Goal: Task Accomplishment & Management: Use online tool/utility

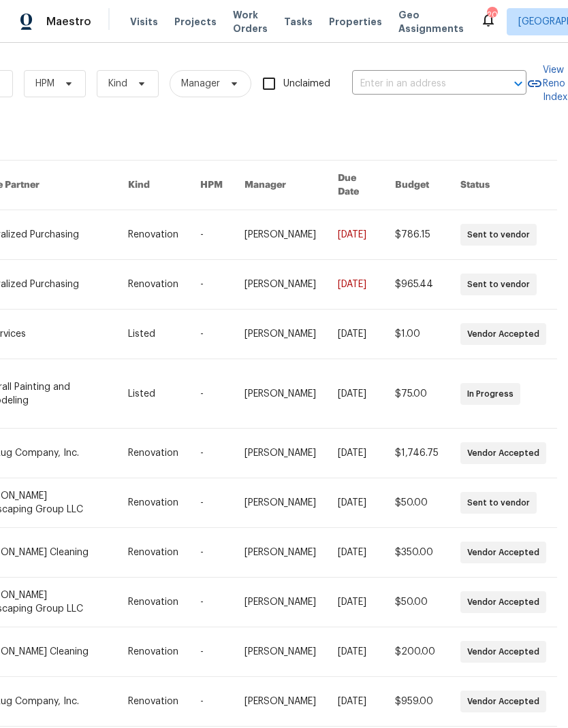
scroll to position [0, 224]
click at [408, 79] on input "text" at bounding box center [420, 84] width 136 height 21
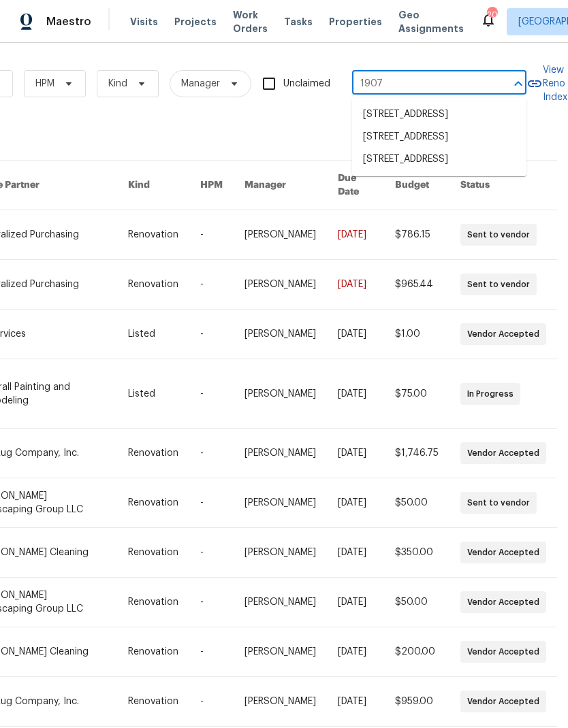
type input "1907 s"
click at [422, 123] on li "1907 Secretariate Ct, Clarksville, TN 37042" at bounding box center [439, 114] width 174 height 23
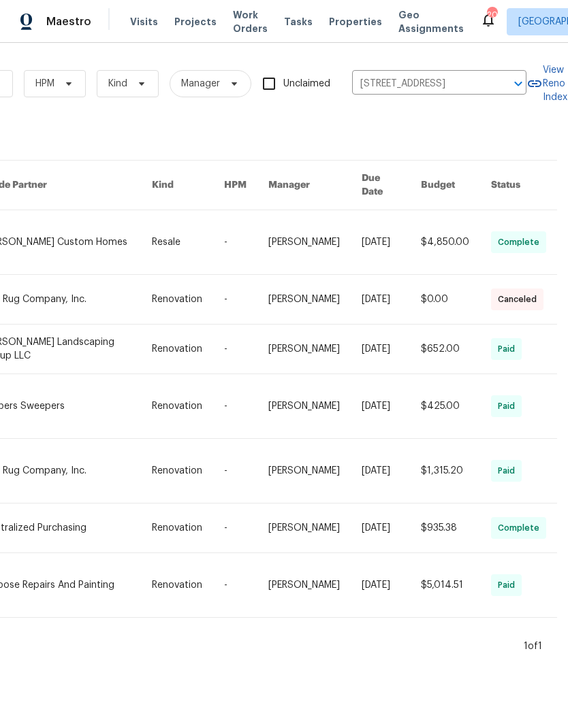
click at [126, 225] on link at bounding box center [67, 242] width 169 height 64
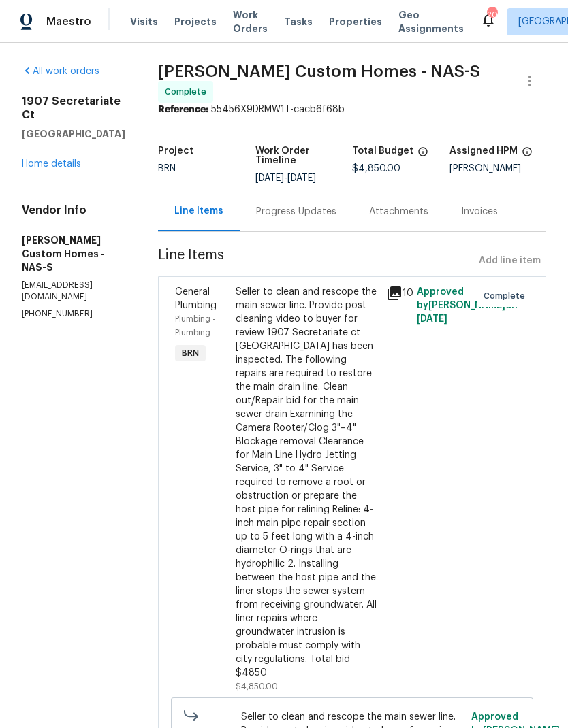
click at [67, 159] on link "Home details" at bounding box center [51, 164] width 59 height 10
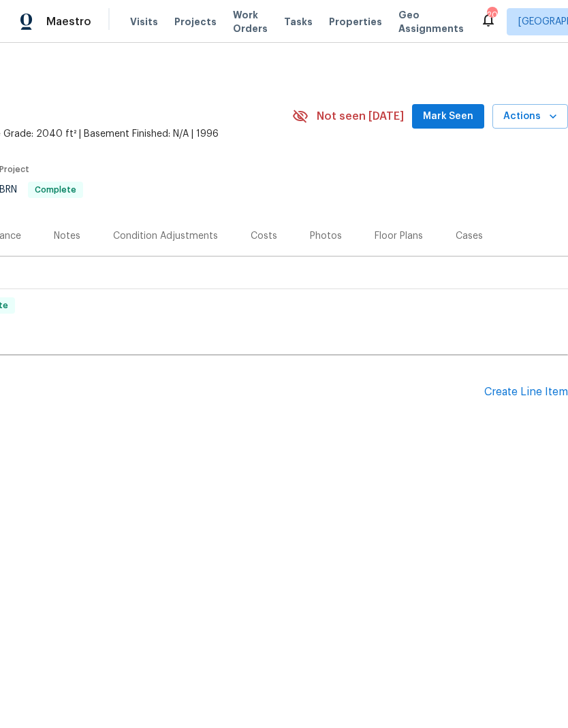
scroll to position [0, 201]
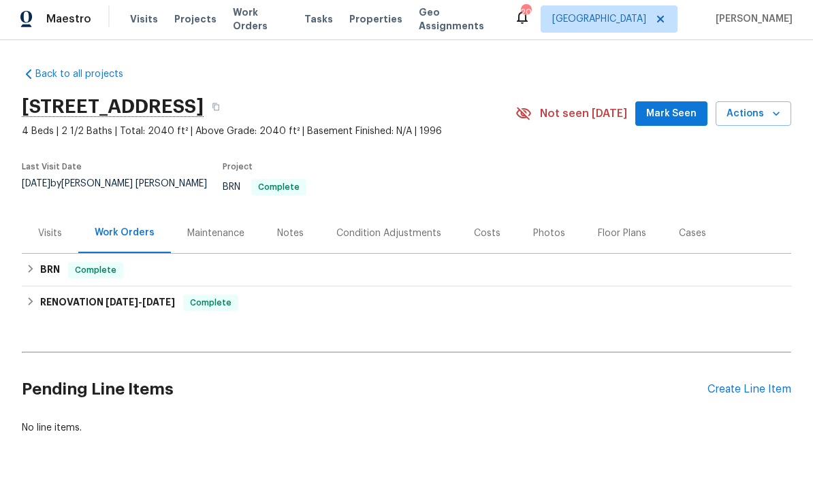
scroll to position [0, 0]
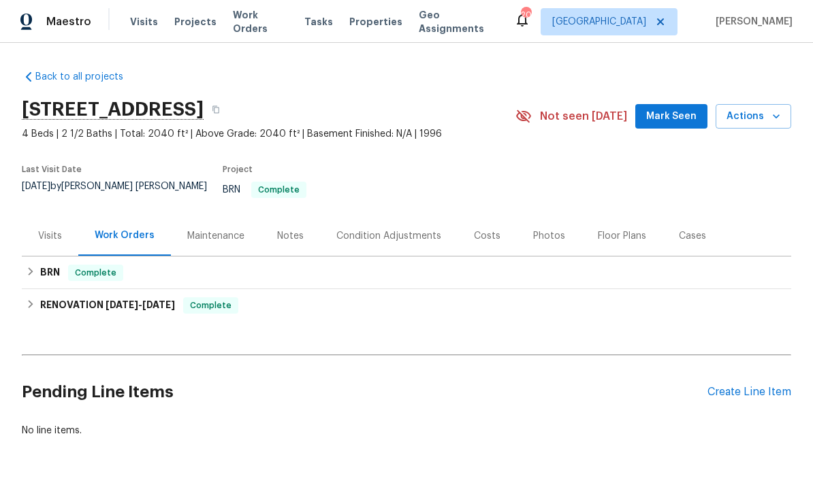
click at [251, 20] on span "Work Orders" at bounding box center [260, 21] width 55 height 27
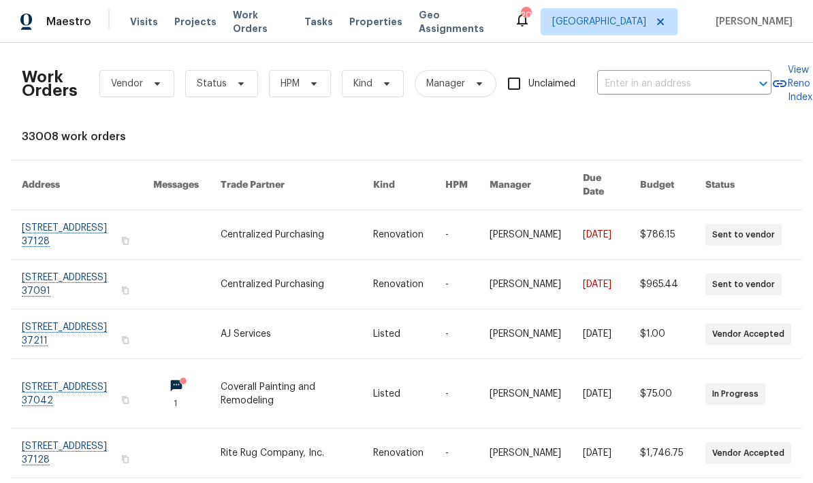
click at [137, 24] on span "Visits" at bounding box center [144, 22] width 28 height 14
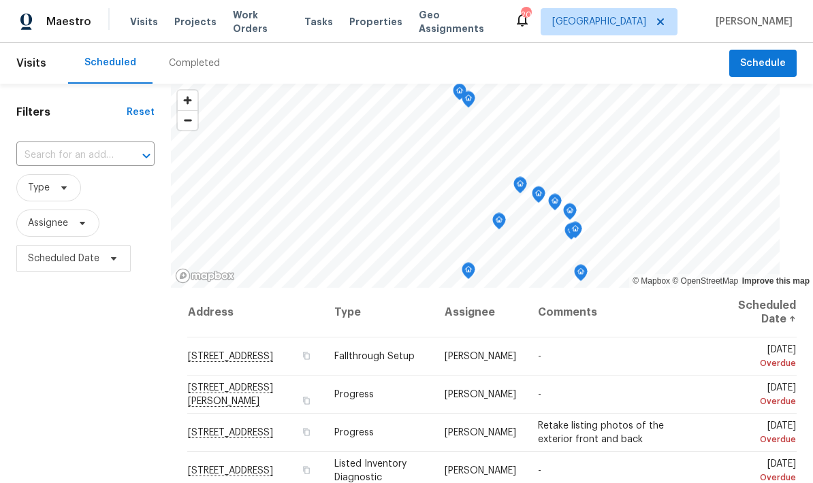
click at [270, 27] on span "Work Orders" at bounding box center [260, 21] width 55 height 27
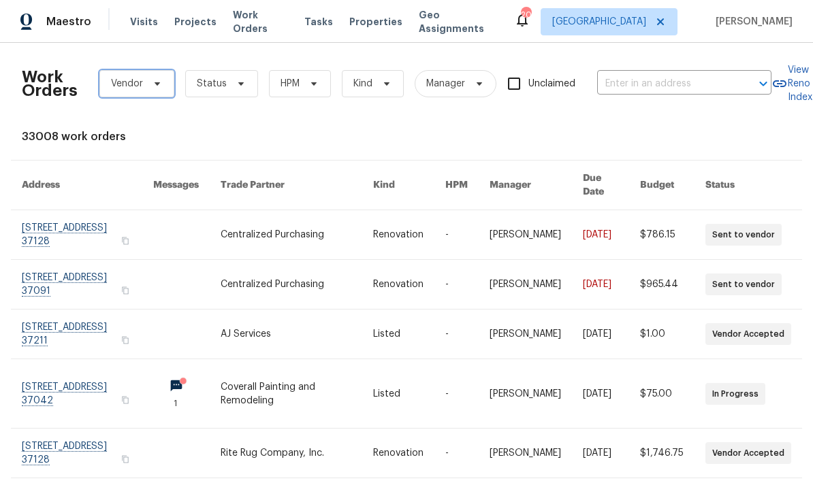
click at [135, 86] on span "Vendor" at bounding box center [127, 84] width 32 height 14
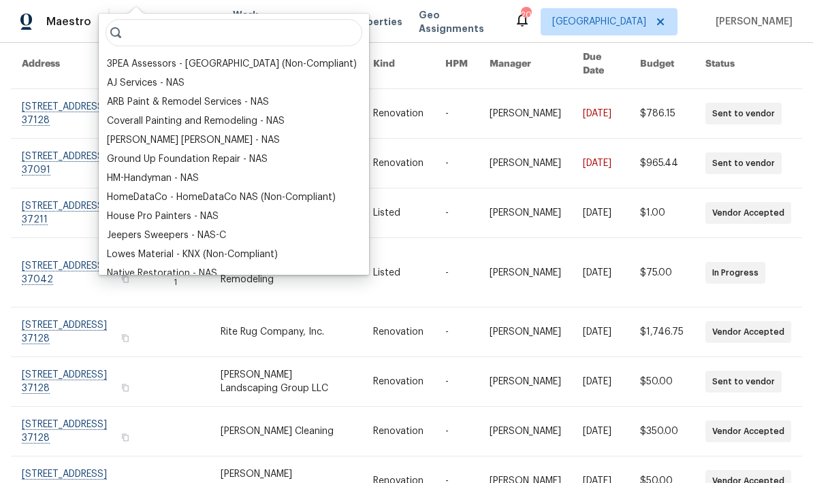
scroll to position [121, 0]
click at [238, 105] on div "ARB Paint & Remodel Services - NAS" at bounding box center [187, 102] width 162 height 14
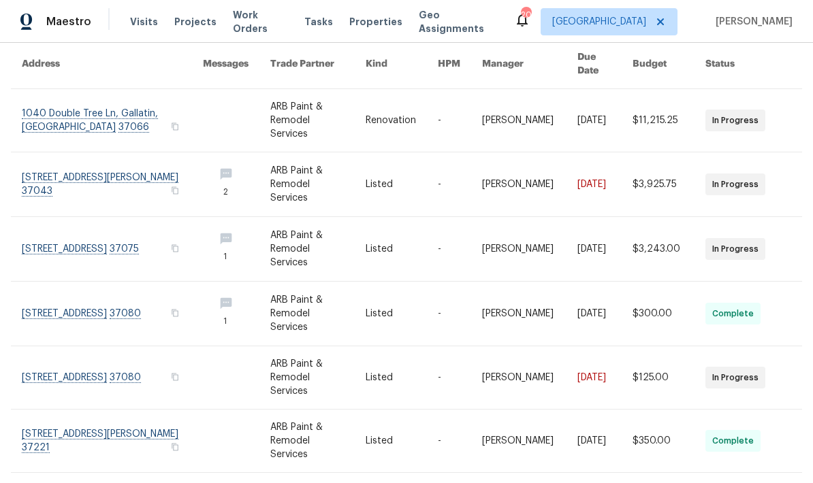
click at [329, 228] on link at bounding box center [317, 249] width 95 height 64
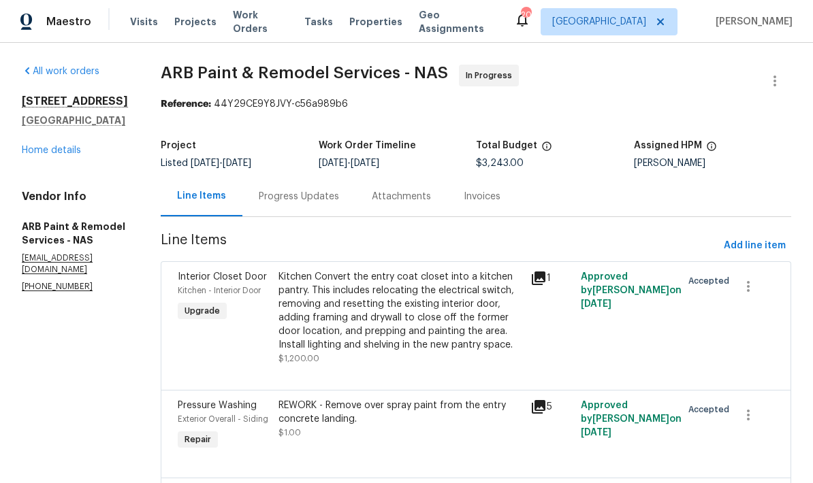
click at [540, 271] on div "1" at bounding box center [551, 278] width 42 height 16
click at [448, 472] on div "Pressure Washing Exterior Overall - Siding Repair REWORK - Remove over spray pa…" at bounding box center [476, 434] width 630 height 88
click at [537, 280] on icon at bounding box center [539, 279] width 14 height 14
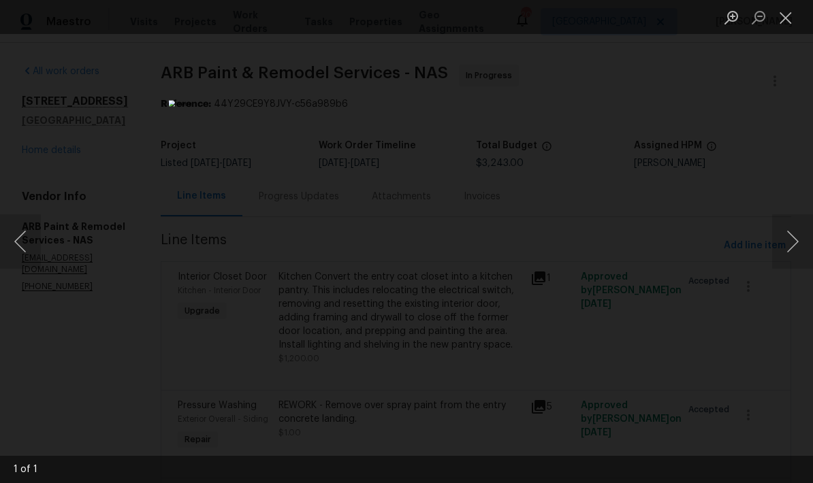
click at [567, 244] on button "Next image" at bounding box center [792, 241] width 41 height 54
click at [567, 17] on button "Close lightbox" at bounding box center [785, 17] width 27 height 24
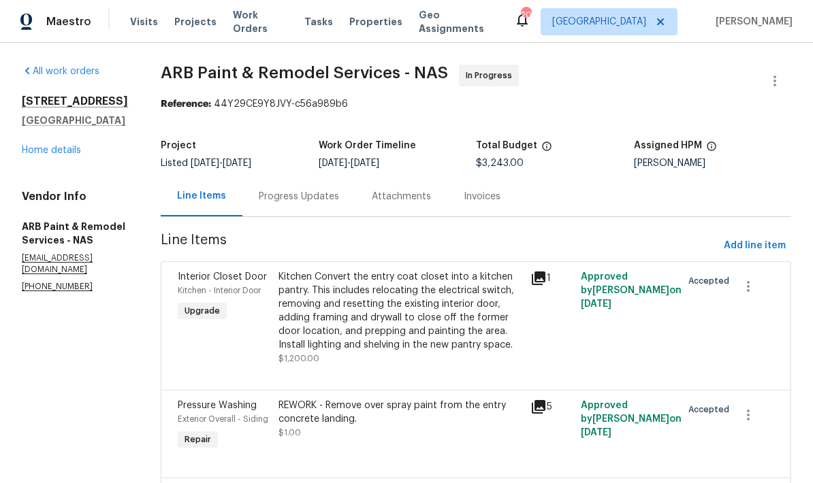
click at [63, 157] on div "203 Snug Harbor Dr Hendersonville, TN 37075 Home details" at bounding box center [75, 126] width 106 height 63
click at [62, 157] on div "203 Snug Harbor Dr Hendersonville, TN 37075 Home details" at bounding box center [75, 126] width 106 height 63
click at [69, 155] on link "Home details" at bounding box center [51, 151] width 59 height 10
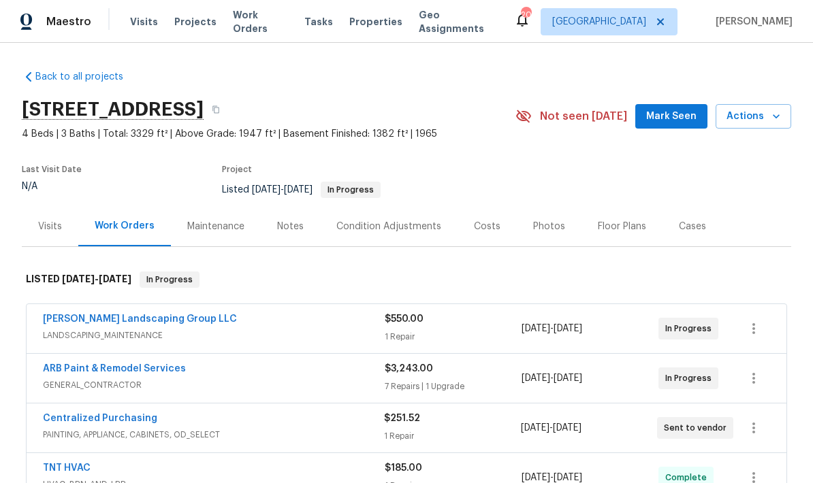
click at [46, 226] on div "Visits" at bounding box center [50, 227] width 24 height 14
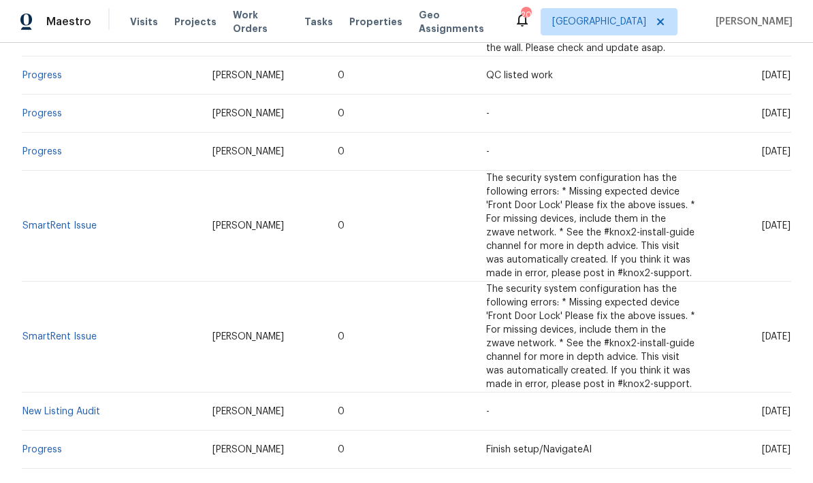
scroll to position [93, 0]
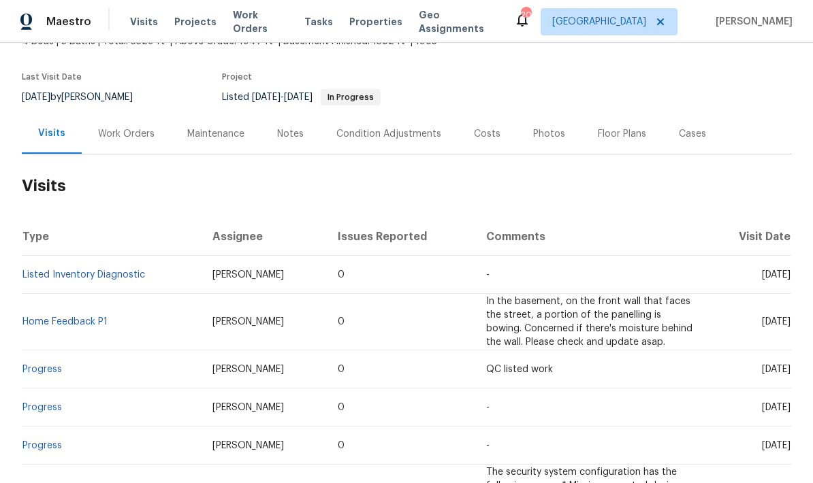
click at [120, 275] on link "Listed Inventory Diagnostic" at bounding box center [83, 275] width 123 height 10
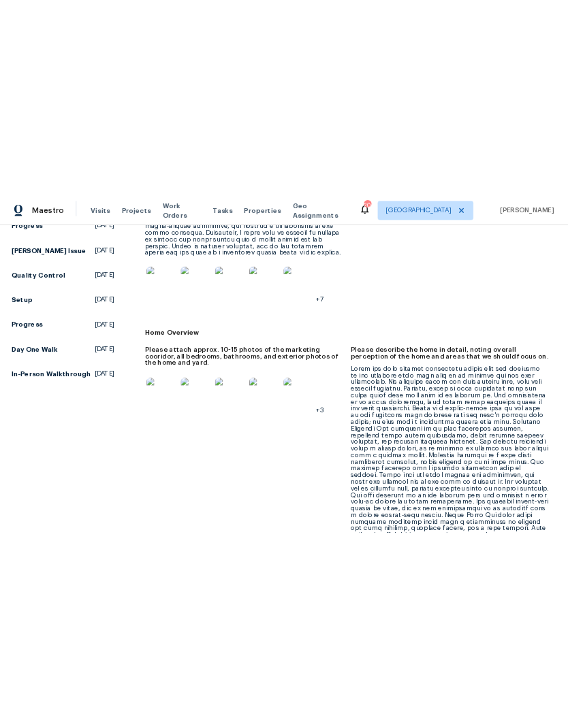
scroll to position [414, 0]
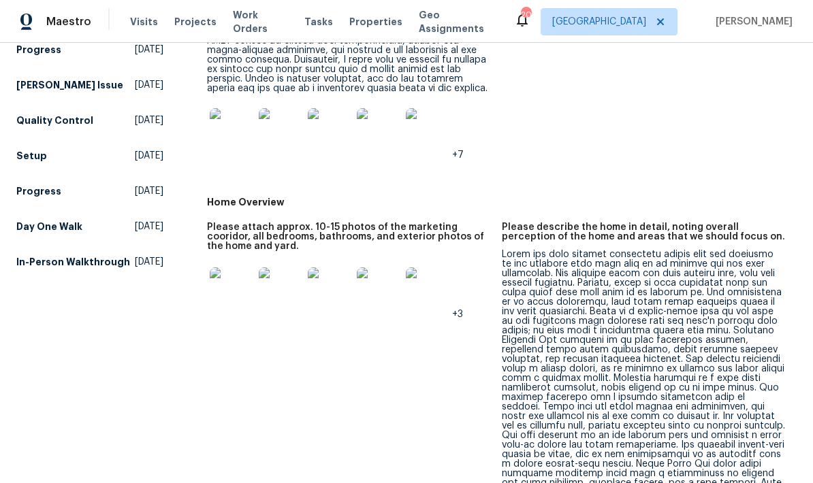
click at [228, 151] on img at bounding box center [232, 130] width 44 height 44
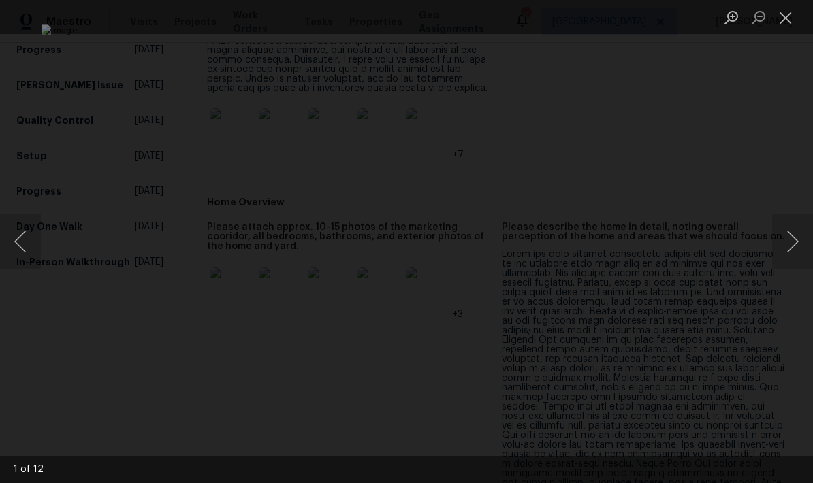
click at [236, 135] on img "Lightbox" at bounding box center [407, 242] width 730 height 434
click at [567, 246] on button "Next image" at bounding box center [792, 241] width 41 height 54
click at [567, 242] on button "Next image" at bounding box center [792, 241] width 41 height 54
click at [567, 236] on button "Next image" at bounding box center [792, 241] width 41 height 54
click at [567, 233] on button "Next image" at bounding box center [792, 241] width 41 height 54
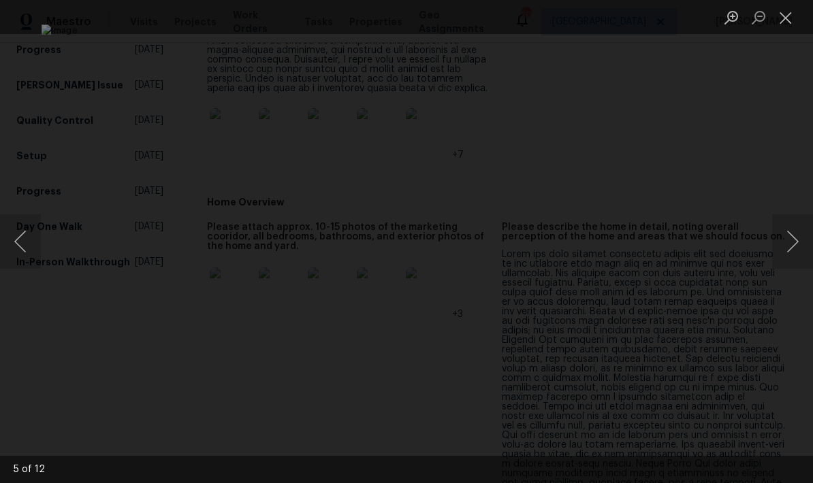
click at [567, 224] on button "Next image" at bounding box center [792, 241] width 41 height 54
click at [567, 225] on button "Next image" at bounding box center [792, 241] width 41 height 54
click at [567, 230] on button "Next image" at bounding box center [792, 241] width 41 height 54
click at [567, 232] on button "Next image" at bounding box center [792, 241] width 41 height 54
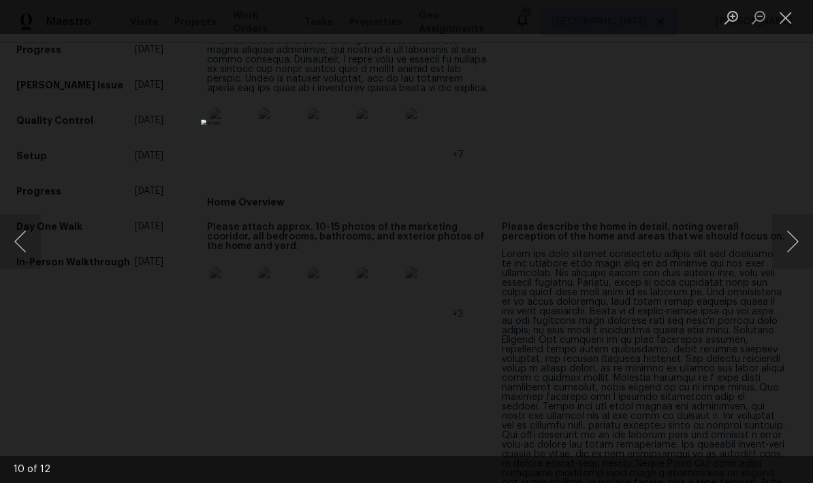
click at [38, 238] on button "Previous image" at bounding box center [20, 241] width 41 height 54
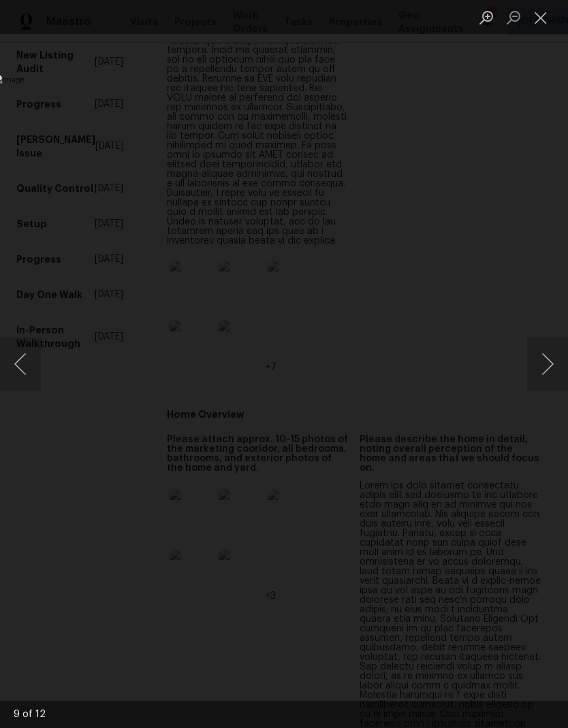
click at [541, 9] on button "Close lightbox" at bounding box center [540, 17] width 27 height 24
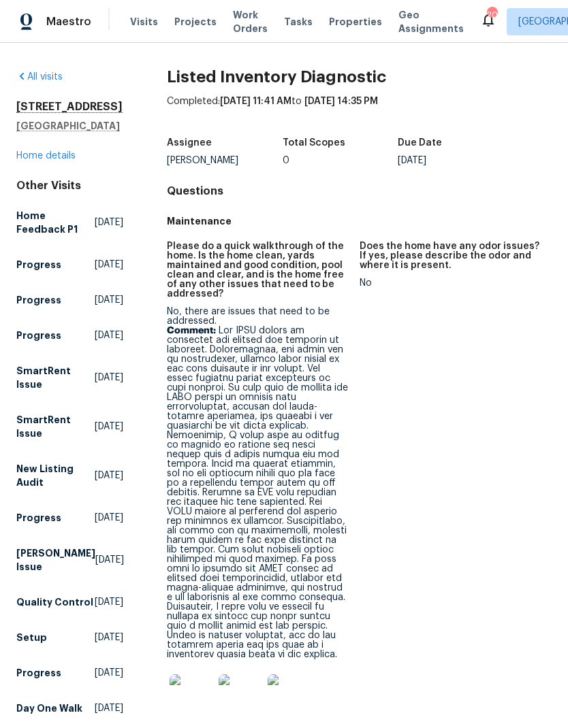
scroll to position [0, 0]
click at [50, 161] on link "Home details" at bounding box center [45, 156] width 59 height 10
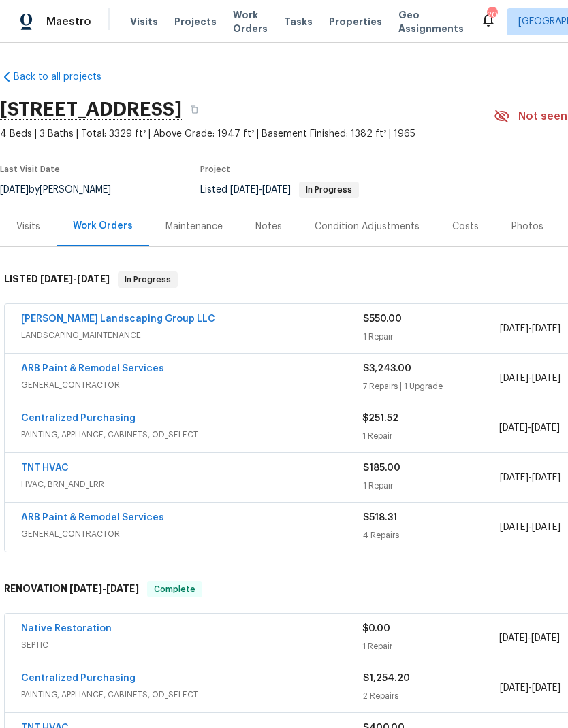
click at [294, 375] on div "ARB Paint & Remodel Services" at bounding box center [192, 370] width 342 height 16
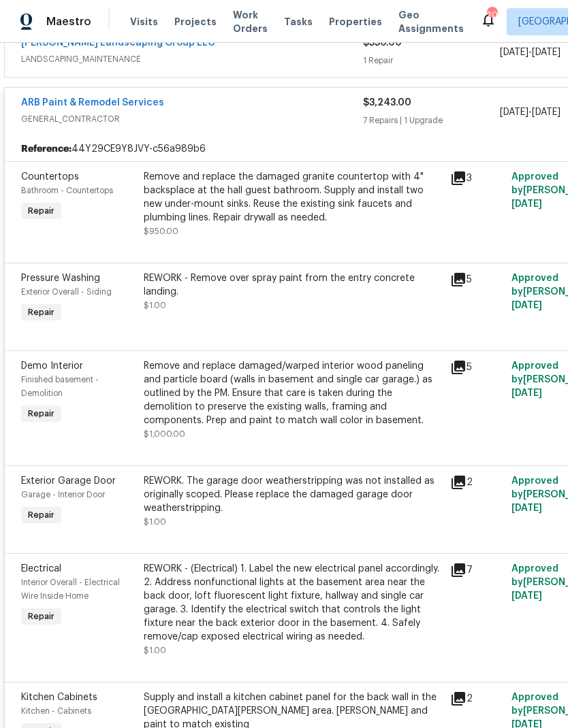
scroll to position [277, 0]
click at [319, 115] on span "GENERAL_CONTRACTOR" at bounding box center [192, 119] width 342 height 14
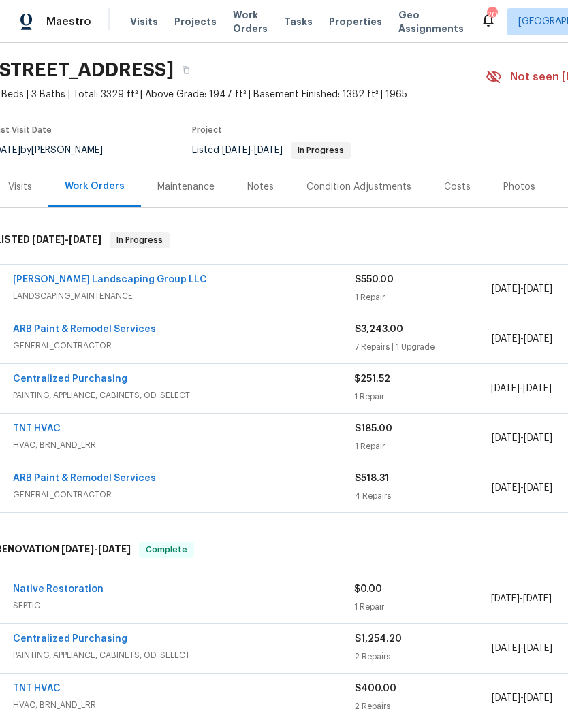
scroll to position [39, 9]
click at [264, 340] on span "GENERAL_CONTRACTOR" at bounding box center [183, 346] width 342 height 14
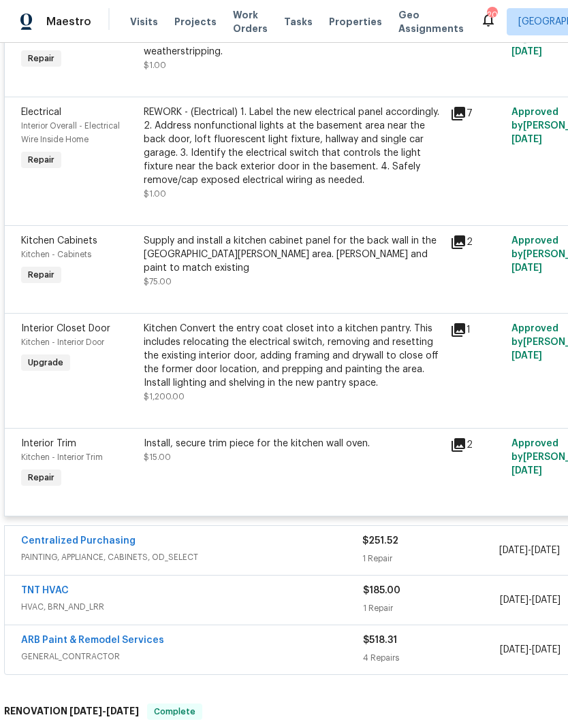
scroll to position [758, 0]
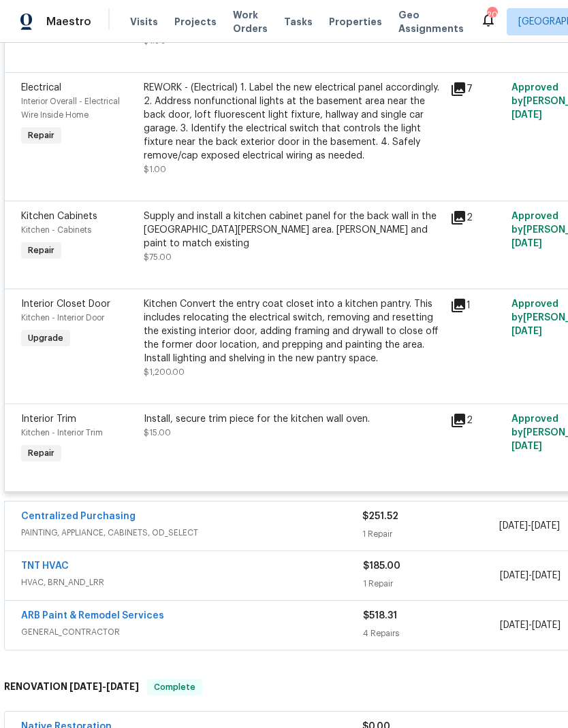
click at [291, 329] on div "Kitchen Convert the entry coat closet into a kitchen pantry. This includes relo…" at bounding box center [293, 331] width 298 height 68
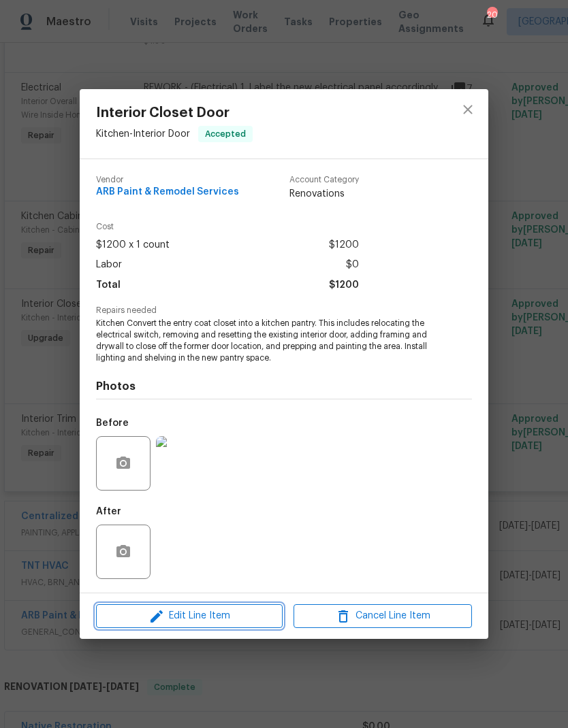
click at [192, 611] on span "Edit Line Item" at bounding box center [189, 616] width 178 height 17
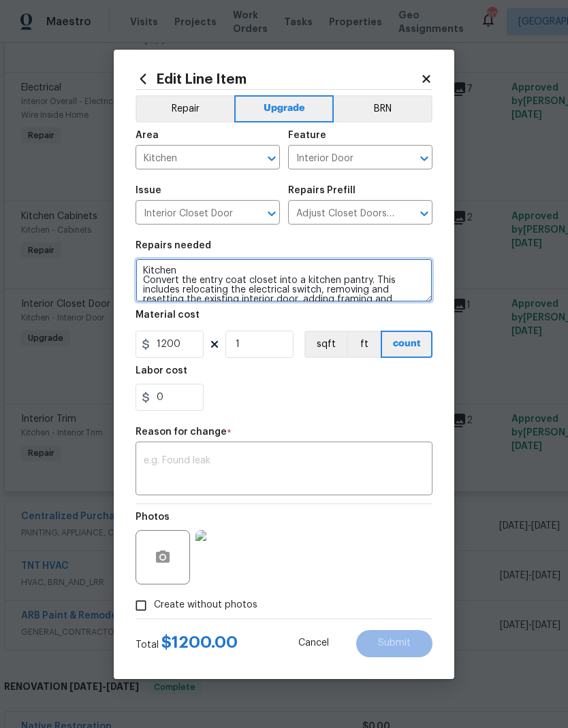
click at [239, 278] on textarea "Kitchen Convert the entry coat closet into a kitchen pantry. This includes relo…" at bounding box center [283, 281] width 297 height 44
click at [265, 280] on textarea "Kitchen Convert the entry coat closet into a kitchen pantry. This includes relo…" at bounding box center [283, 281] width 297 height 44
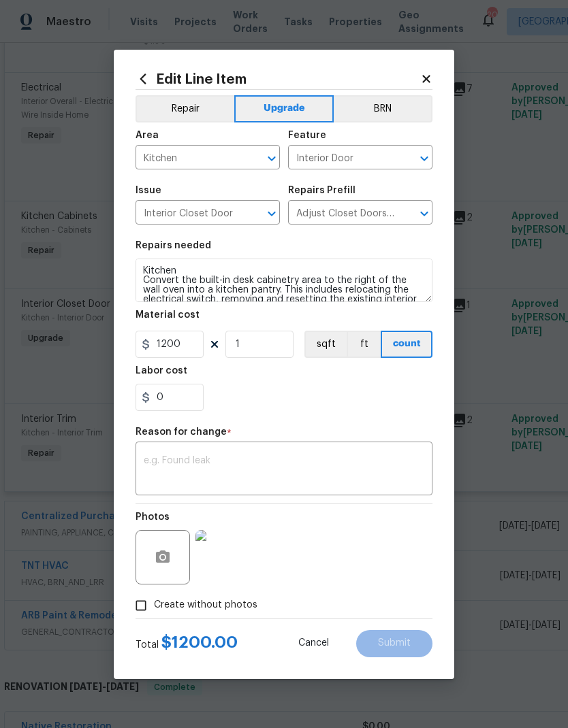
click at [338, 415] on section "Repairs needed Kitchen Convert the built-in desk cabinetry area to the right of…" at bounding box center [283, 326] width 297 height 187
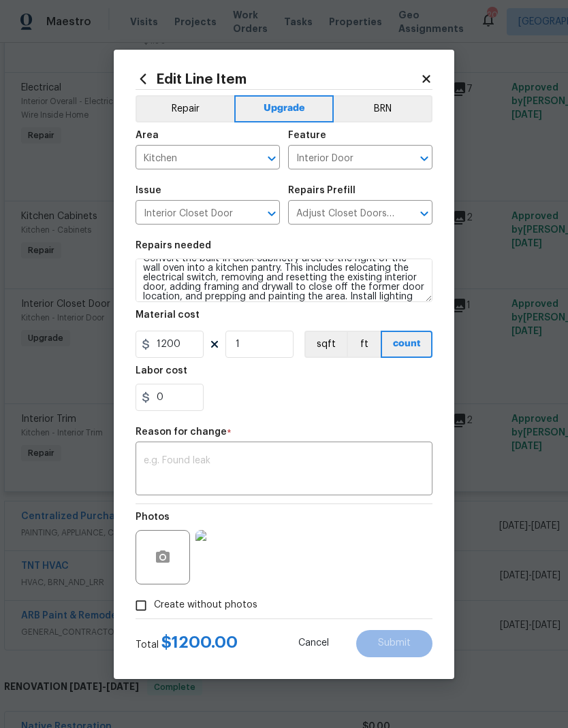
scroll to position [25, 0]
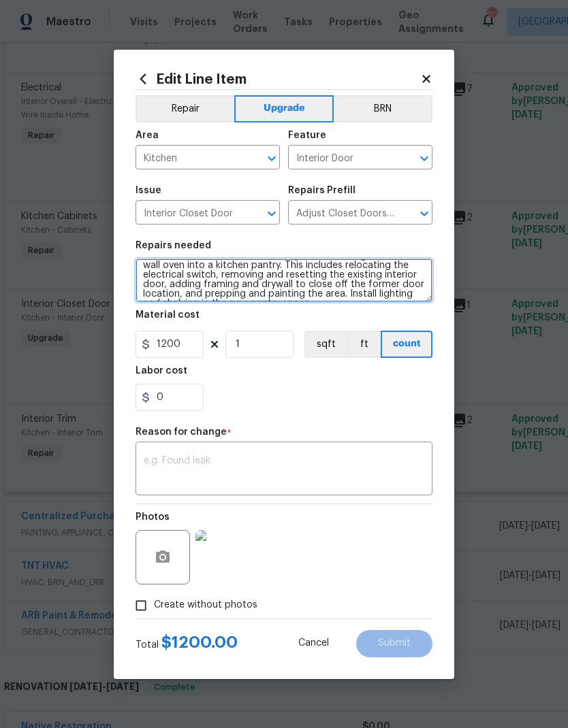
click at [172, 274] on textarea "Kitchen Convert the built-in desk cabinetry area to the right of the wall oven …" at bounding box center [283, 281] width 297 height 44
click at [215, 280] on textarea "Kitchen Convert the built-in desk cabinetry area to the right of the wall oven …" at bounding box center [283, 281] width 297 height 44
click at [208, 275] on textarea "Kitchen Convert the built-in desk cabinetry area to the right of the wall oven …" at bounding box center [283, 281] width 297 height 44
click at [274, 262] on textarea "Kitchen Convert the built-in desk cabinetry area to the right of the wall oven …" at bounding box center [283, 281] width 297 height 44
click at [273, 262] on textarea "Kitchen Convert the built-in desk cabinetry area to the right of the wall oven …" at bounding box center [283, 281] width 297 height 44
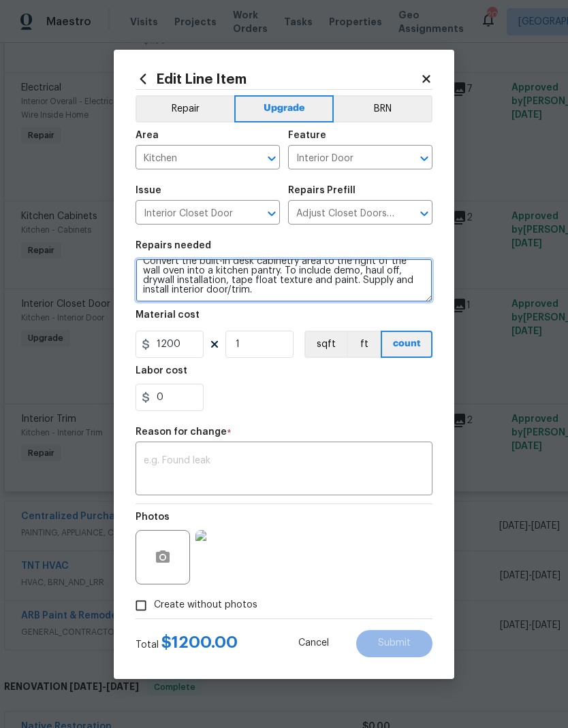
scroll to position [19, 0]
type textarea "Kitchen Convert the built-in desk cabinetry area to the right of the wall oven …"
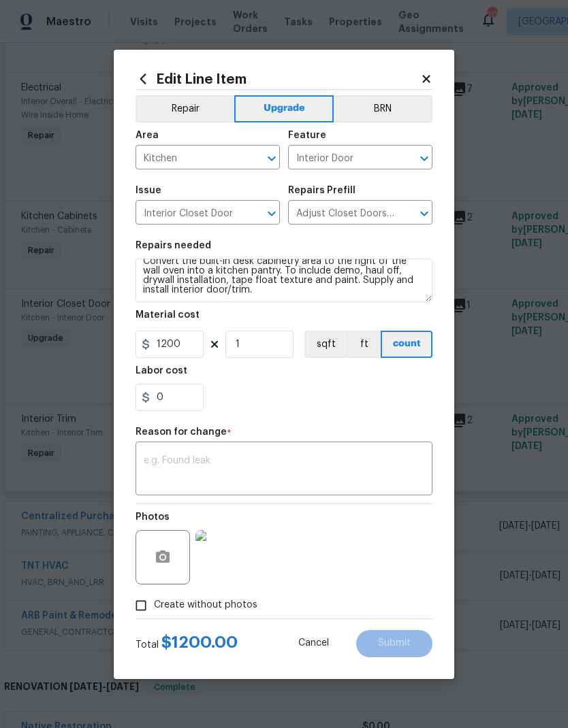
click at [359, 408] on div "0" at bounding box center [283, 397] width 297 height 27
click at [252, 477] on textarea at bounding box center [284, 470] width 280 height 29
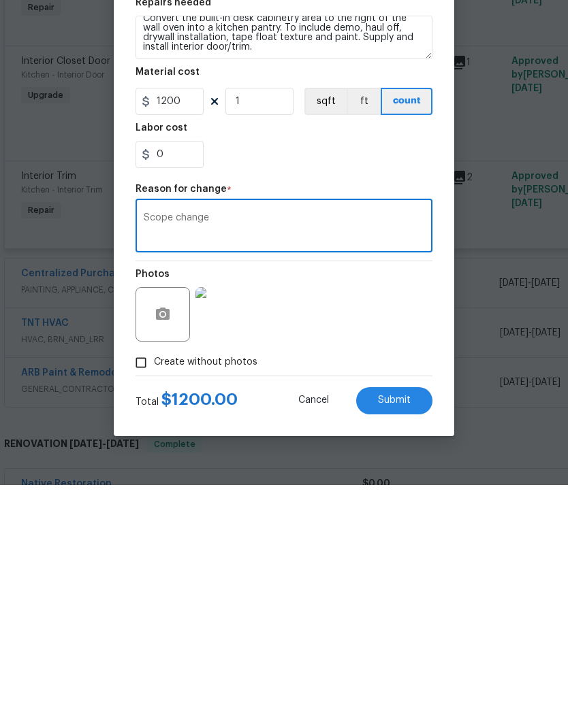
type textarea "Scope change"
click at [159, 551] on icon "button" at bounding box center [163, 557] width 14 height 12
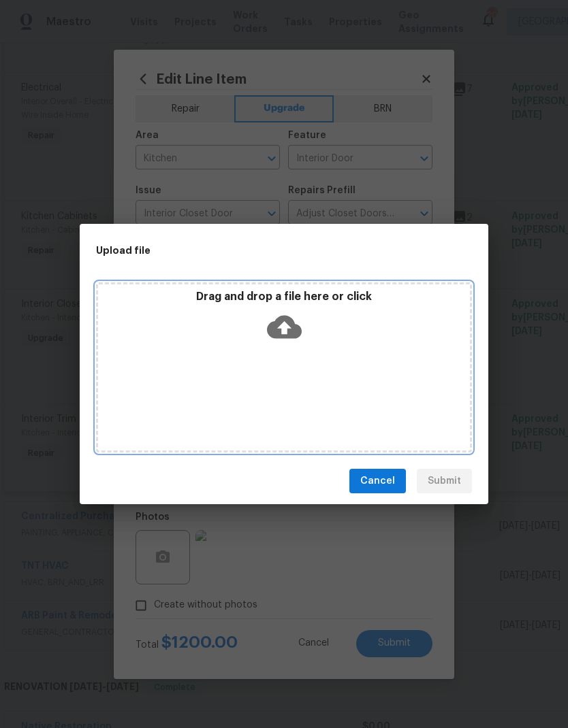
click at [285, 323] on icon at bounding box center [284, 327] width 35 height 35
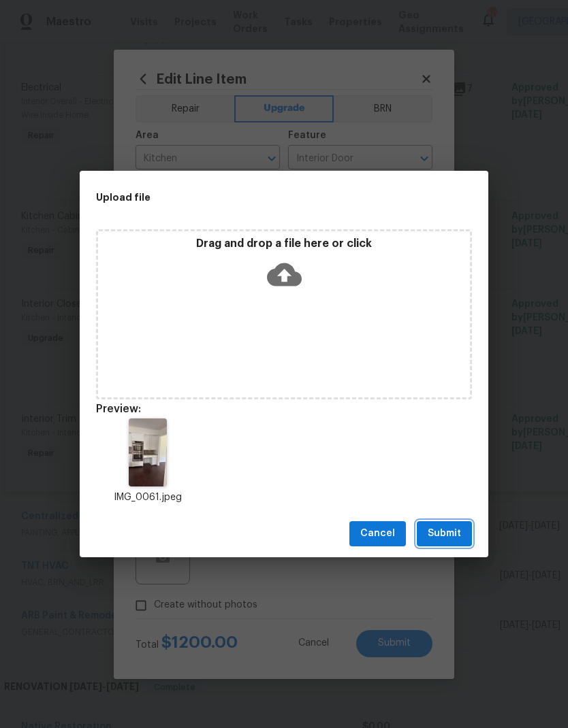
click at [440, 541] on span "Submit" at bounding box center [443, 534] width 33 height 17
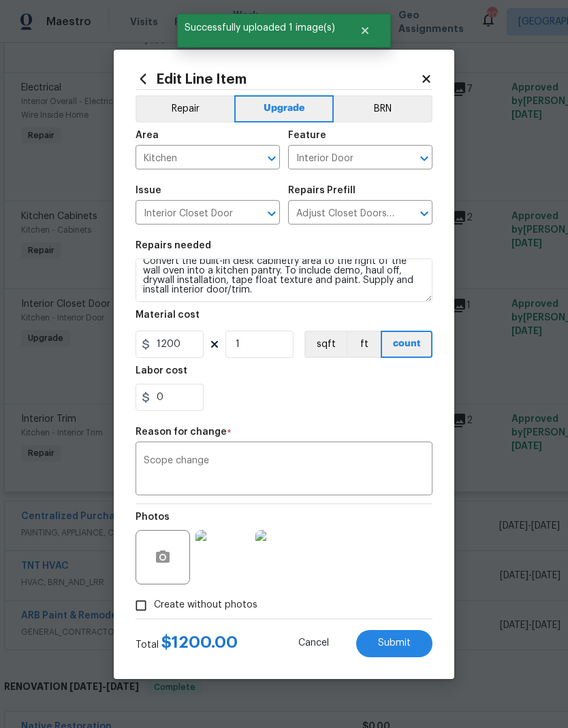
click at [399, 636] on button "Submit" at bounding box center [394, 643] width 76 height 27
type textarea "Kitchen Convert the entry coat closet into a kitchen pantry. This includes relo…"
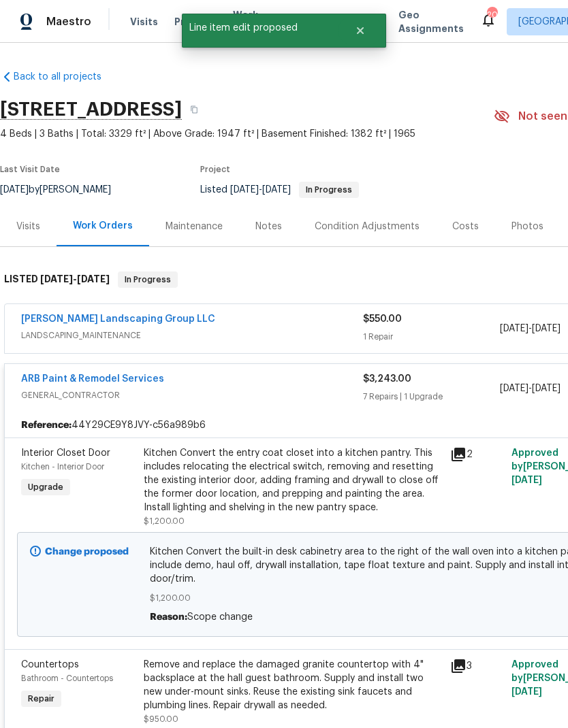
scroll to position [0, 0]
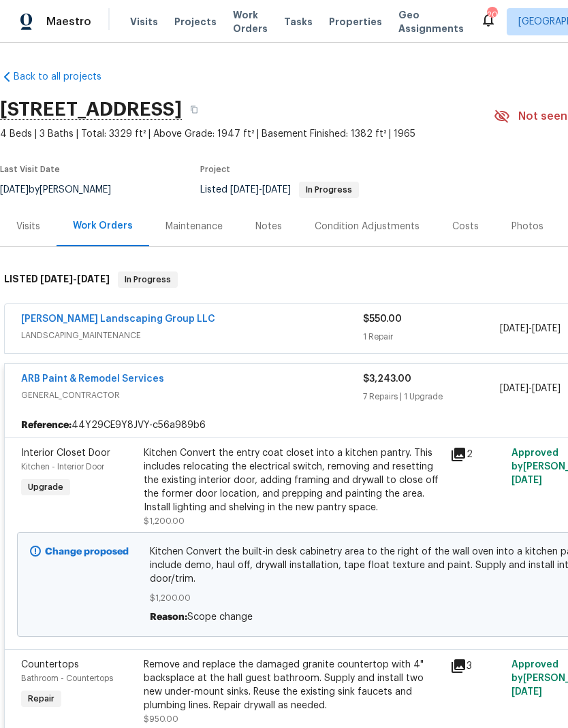
click at [122, 374] on link "ARB Paint & Remodel Services" at bounding box center [92, 379] width 143 height 10
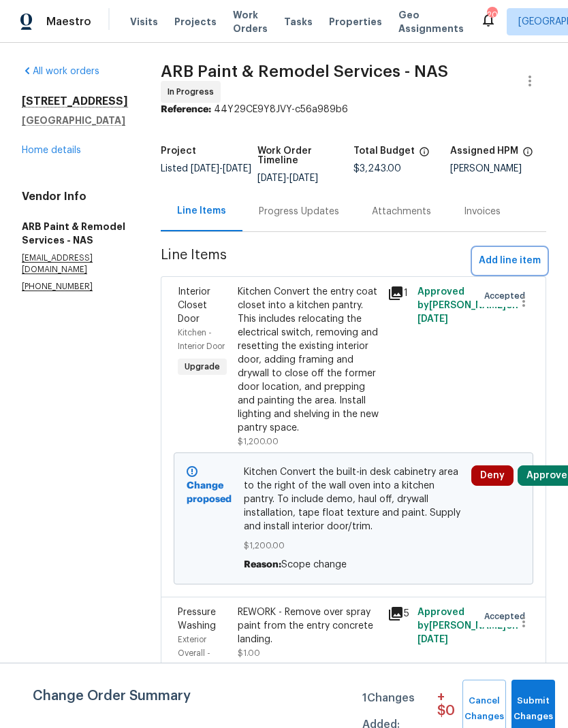
click at [523, 256] on span "Add line item" at bounding box center [510, 261] width 62 height 17
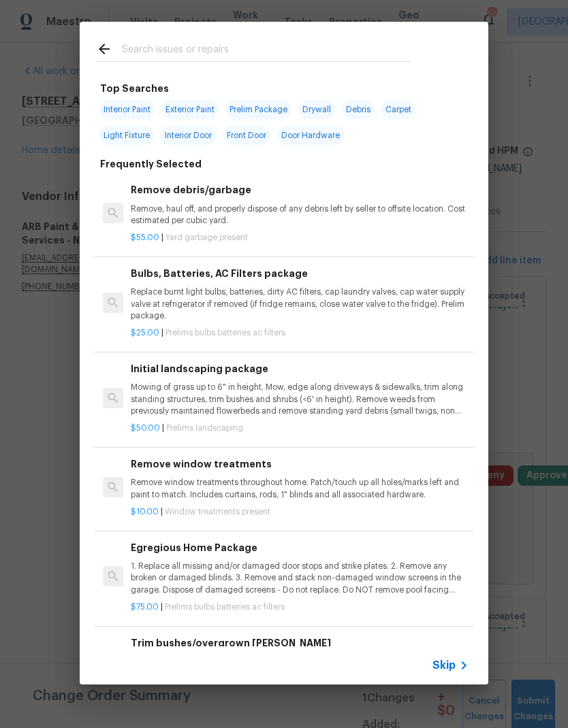
click at [347, 50] on input "text" at bounding box center [266, 51] width 289 height 20
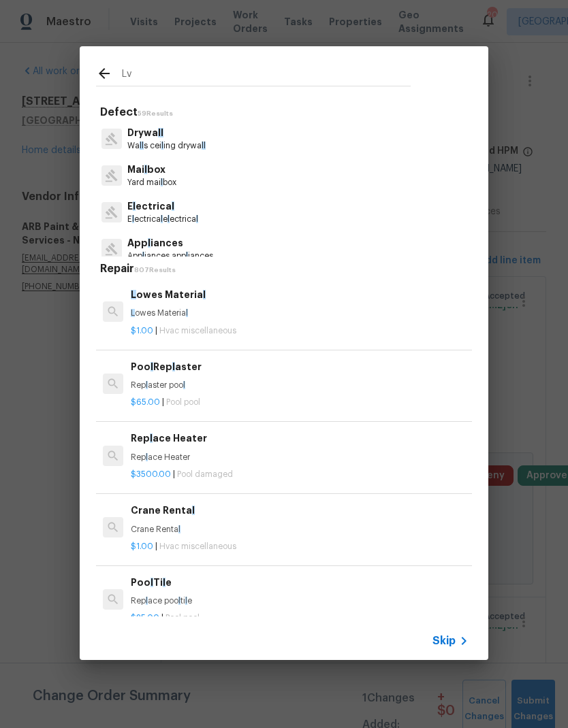
type input "Lvp"
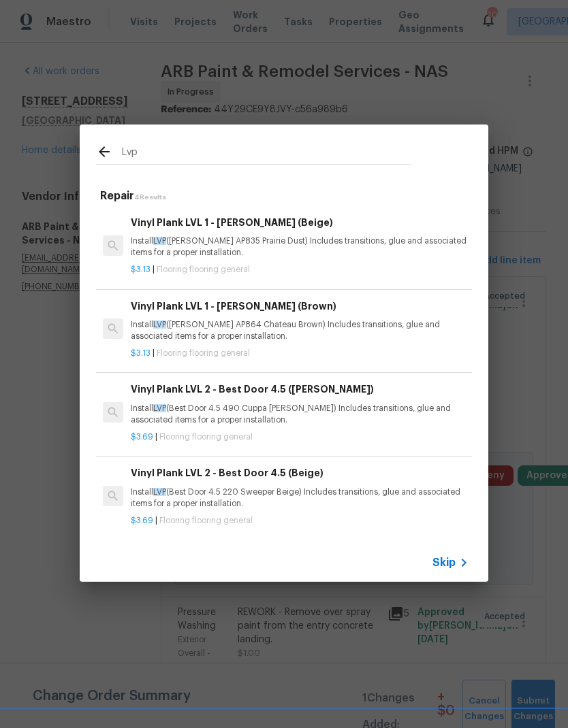
click at [279, 247] on p "Install LVP (Knighton AP835 Prairie Dust) Includes transitions, glue and associ…" at bounding box center [300, 247] width 338 height 23
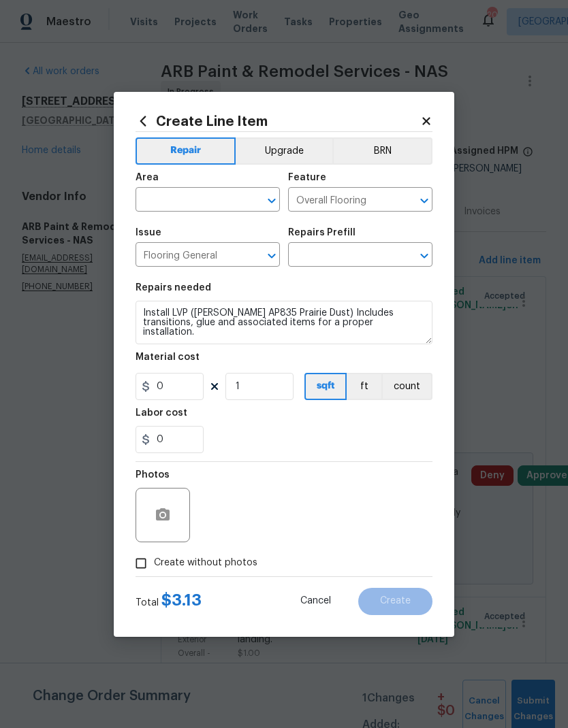
type input "Vinyl Plank LVL 1 - Knighton (Beige) $3.13"
type input "3.13"
click at [278, 246] on span "Issue Flooring General ​" at bounding box center [207, 247] width 144 height 55
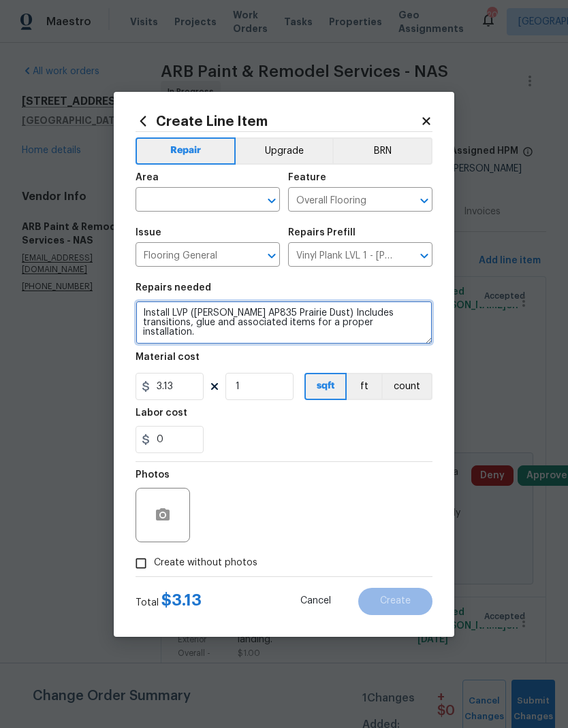
click at [151, 309] on textarea "Install LVP (Knighton AP835 Prairie Dust) Includes transitions, glue and associ…" at bounding box center [283, 323] width 297 height 44
click at [150, 309] on textarea "Install LVP (Knighton AP835 Prairie Dust) Includes transitions, glue and associ…" at bounding box center [283, 323] width 297 height 44
click at [151, 311] on textarea "Install LVP (Knighton AP835 Prairie Dust) Includes transitions, glue and associ…" at bounding box center [283, 323] width 297 height 44
click at [161, 312] on textarea "Install LVP (Knighton AP835 Prairie Dust) Includes transitions, glue and associ…" at bounding box center [283, 323] width 297 height 44
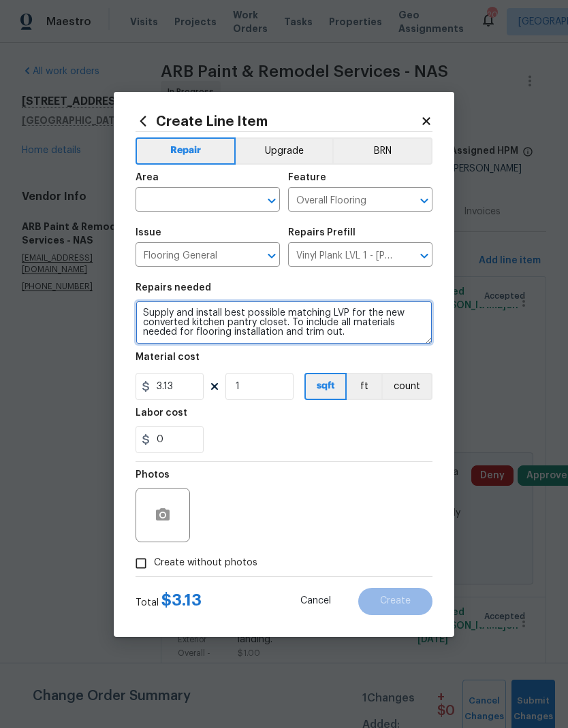
type textarea "Supply and install best possible matching LVP for the new converted kitchen pan…"
click at [264, 432] on div "0" at bounding box center [283, 439] width 297 height 27
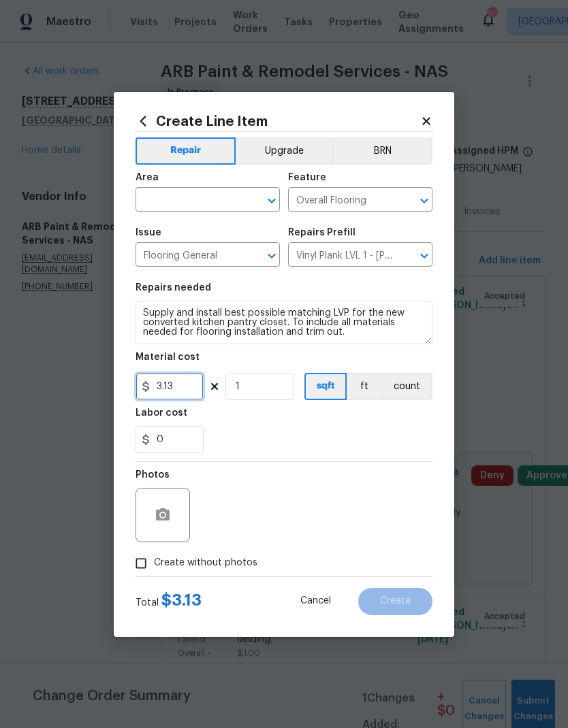
click at [183, 395] on input "3.13" at bounding box center [169, 386] width 68 height 27
type input "350"
click at [318, 415] on div "Labor cost" at bounding box center [283, 417] width 297 height 18
click at [201, 197] on input "text" at bounding box center [188, 201] width 106 height 21
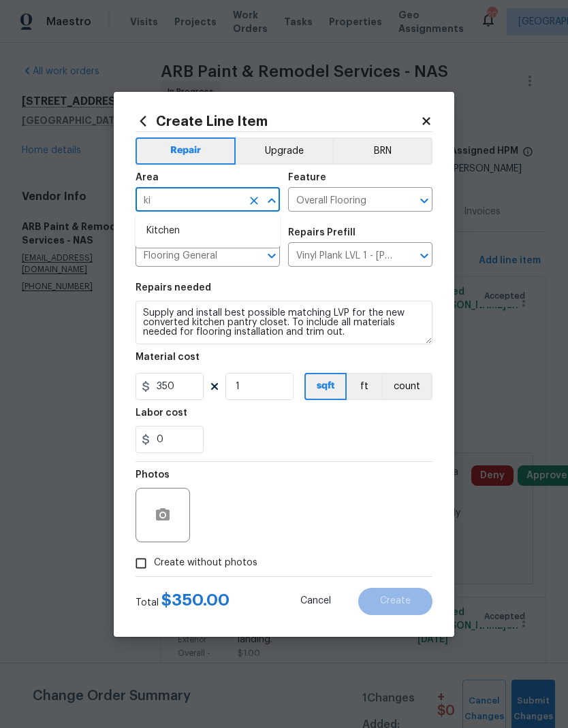
click at [202, 228] on li "Kitchen" at bounding box center [207, 231] width 144 height 22
type input "Kitchen"
click at [272, 452] on div "0" at bounding box center [283, 439] width 297 height 27
click at [159, 516] on icon "button" at bounding box center [163, 515] width 14 height 12
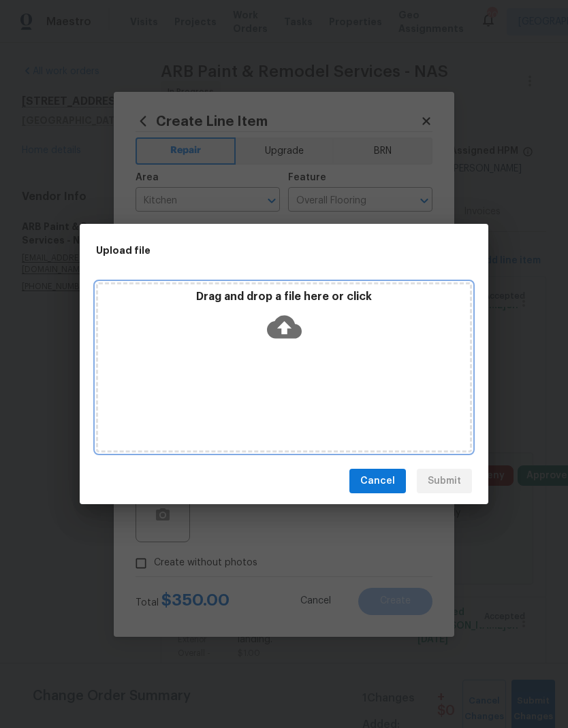
click at [293, 328] on icon at bounding box center [284, 327] width 35 height 23
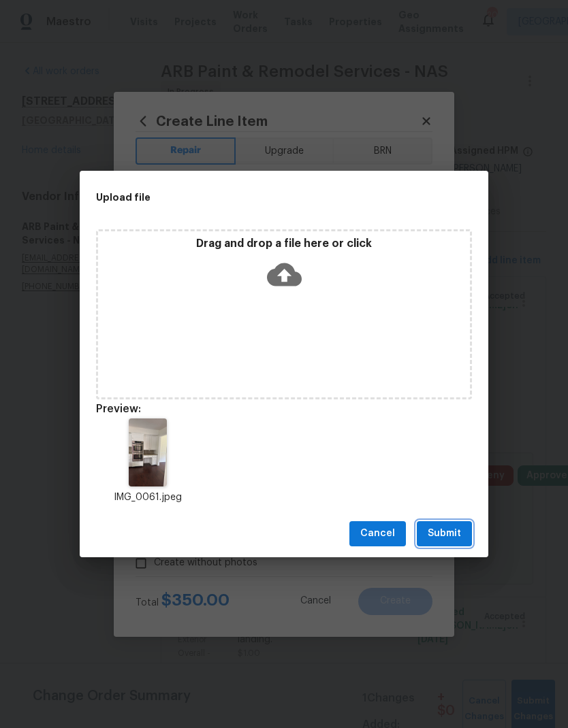
click at [442, 526] on span "Submit" at bounding box center [443, 534] width 33 height 17
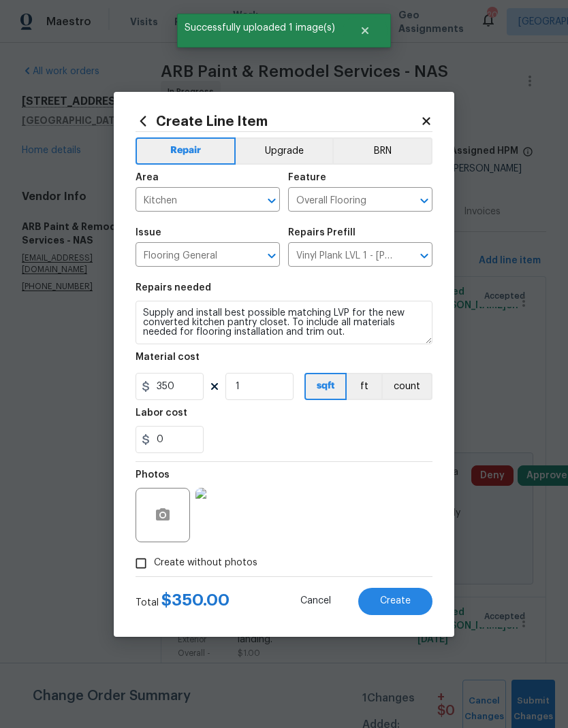
click at [302, 151] on button "Upgrade" at bounding box center [284, 151] width 97 height 27
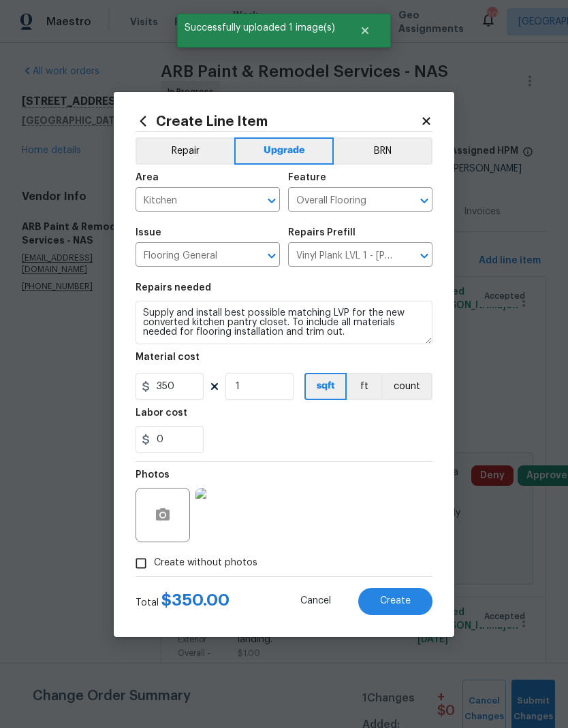
click at [396, 597] on span "Create" at bounding box center [395, 601] width 31 height 10
type input "0"
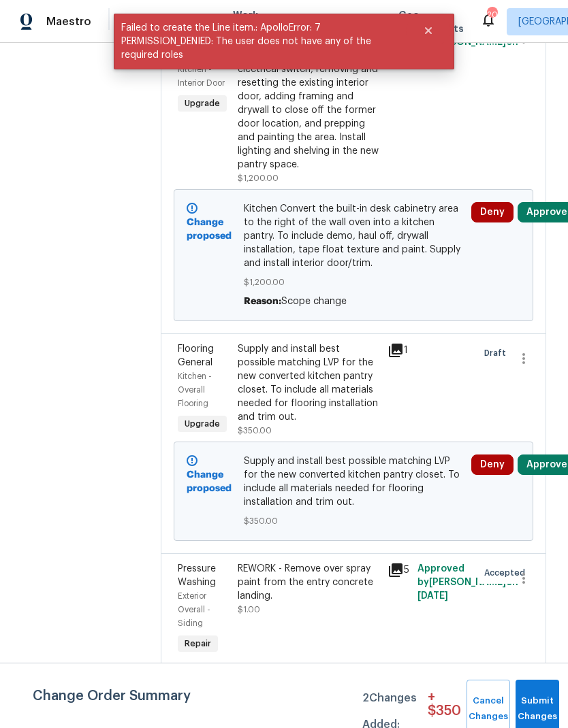
scroll to position [263, 0]
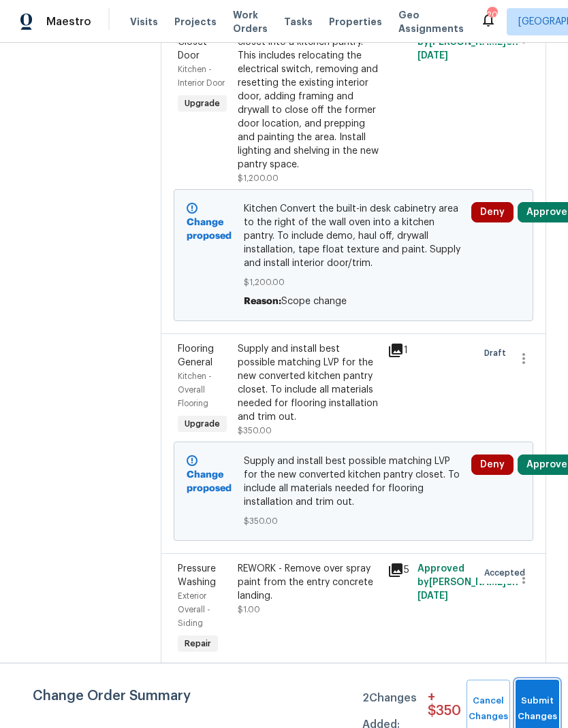
click at [534, 703] on button "Submit Changes" at bounding box center [537, 709] width 44 height 59
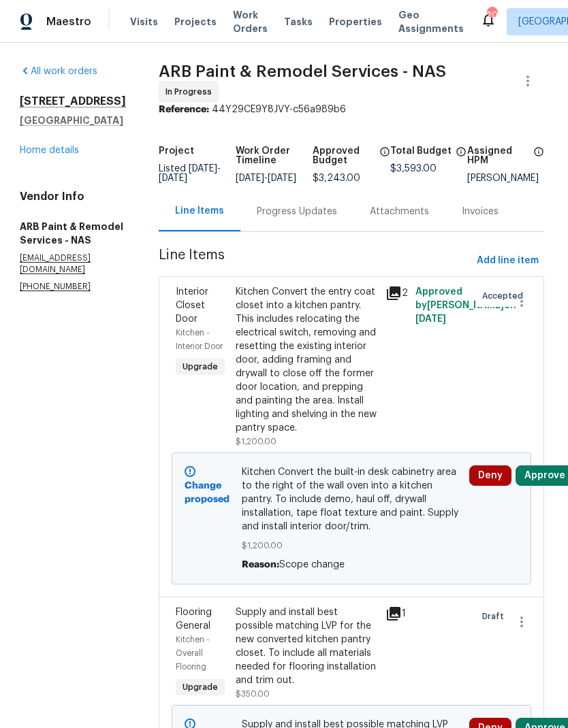
scroll to position [0, 2]
click at [280, 216] on div "Progress Updates" at bounding box center [297, 212] width 80 height 14
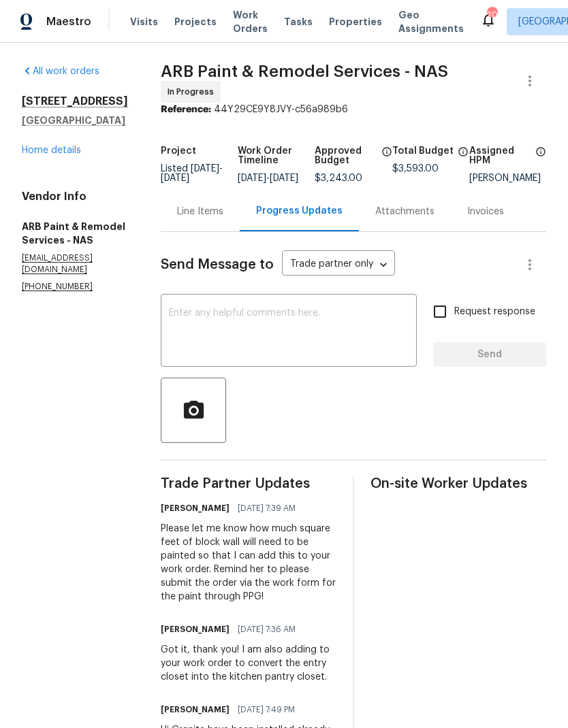
click at [292, 338] on textarea at bounding box center [289, 332] width 240 height 48
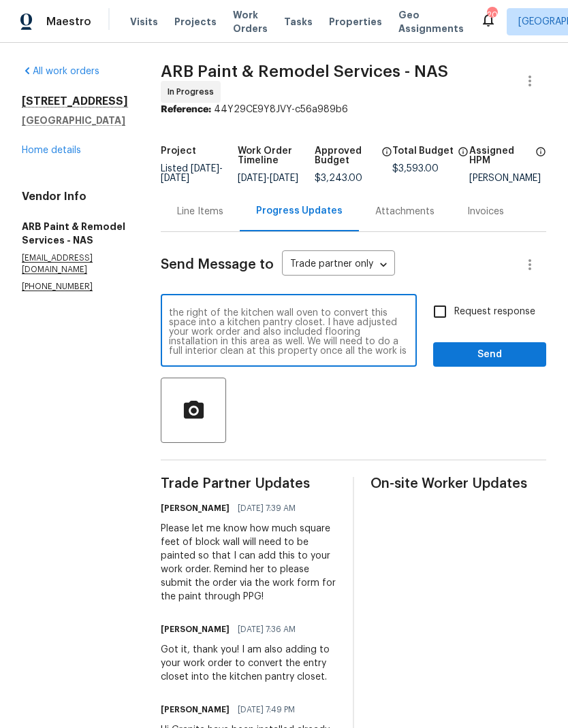
scroll to position [19, 0]
type textarea "As discussed, we are going with your recommendation to convert the built-in cab…"
click at [487, 357] on span "Send" at bounding box center [489, 354] width 91 height 17
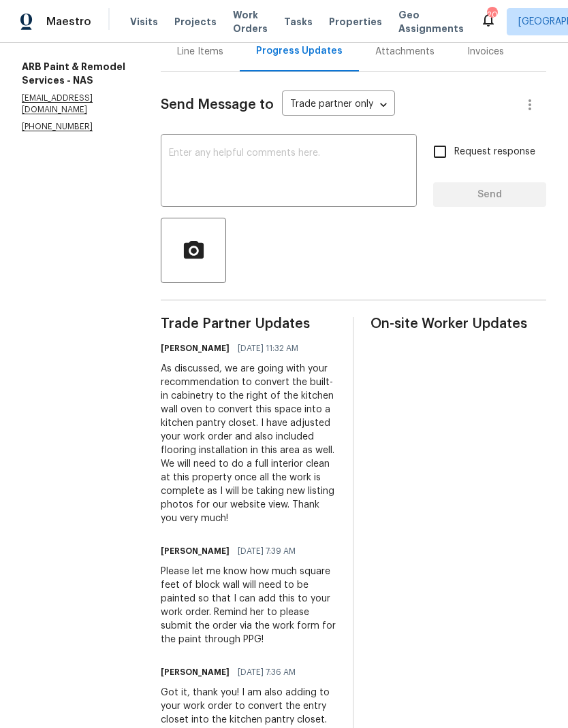
scroll to position [161, 0]
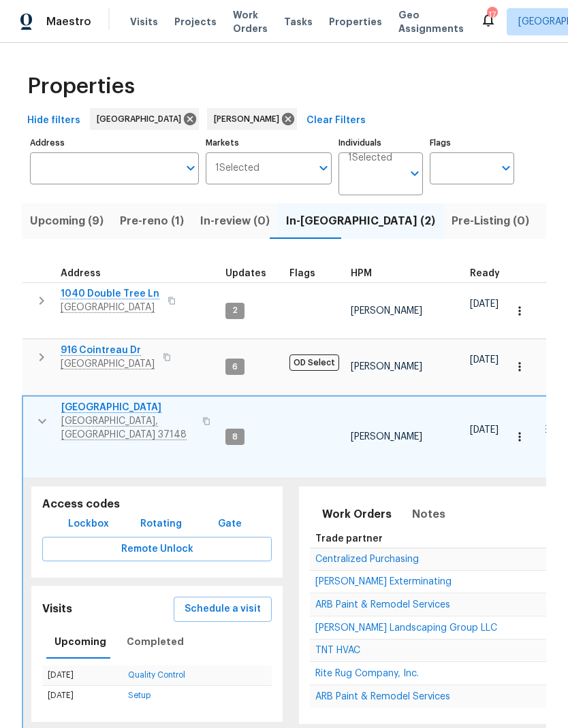
click at [32, 401] on button "button" at bounding box center [42, 421] width 27 height 41
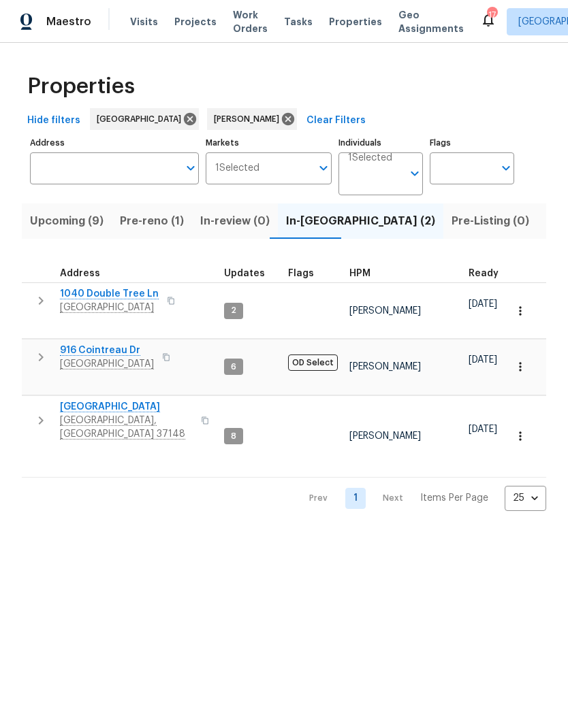
click at [31, 401] on button "button" at bounding box center [40, 420] width 27 height 41
